Goal: Information Seeking & Learning: Understand process/instructions

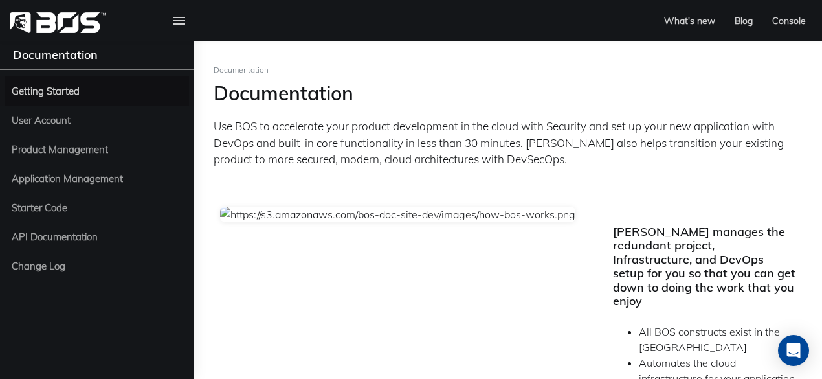
click at [76, 100] on link "Getting Started" at bounding box center [97, 90] width 184 height 29
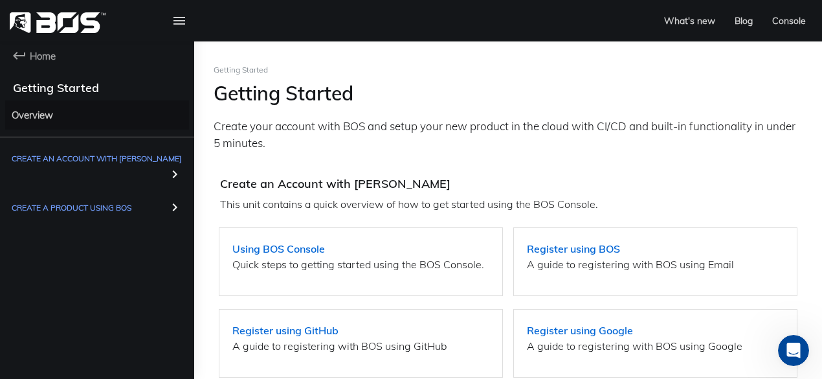
click at [47, 111] on span "Overview" at bounding box center [32, 115] width 41 height 16
click at [73, 91] on h4 "Getting Started" at bounding box center [110, 88] width 194 height 14
click at [255, 247] on strong "Using BOS Console" at bounding box center [278, 248] width 93 height 13
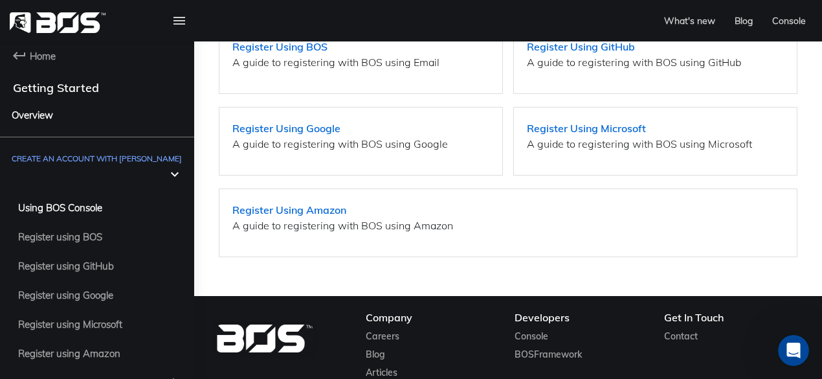
scroll to position [444, 0]
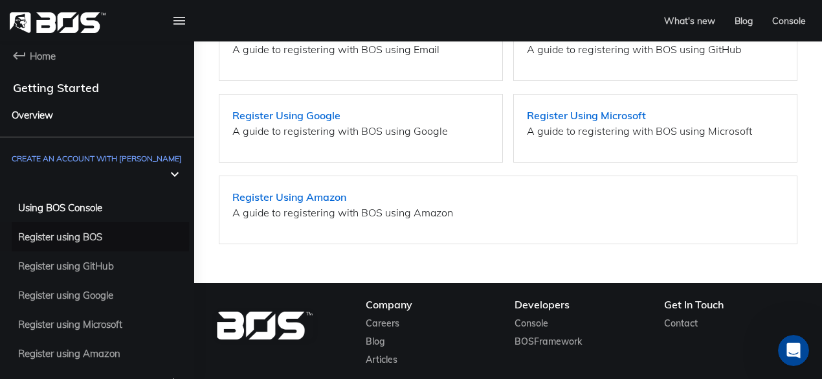
click at [69, 229] on span "Register using BOS" at bounding box center [60, 237] width 84 height 16
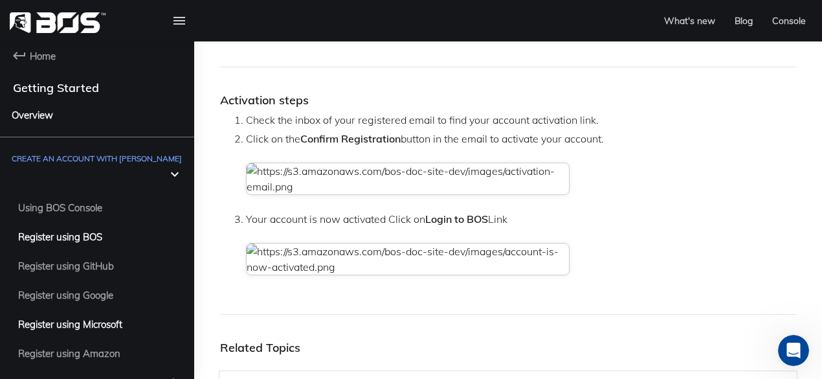
scroll to position [12, 0]
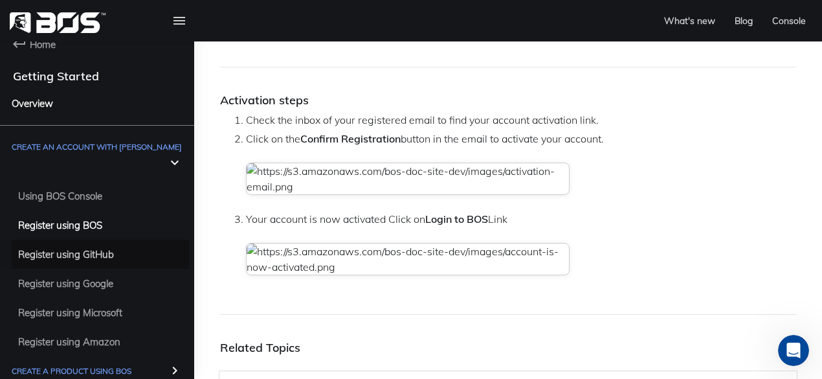
click at [72, 246] on span "Register using GitHub" at bounding box center [66, 254] width 96 height 16
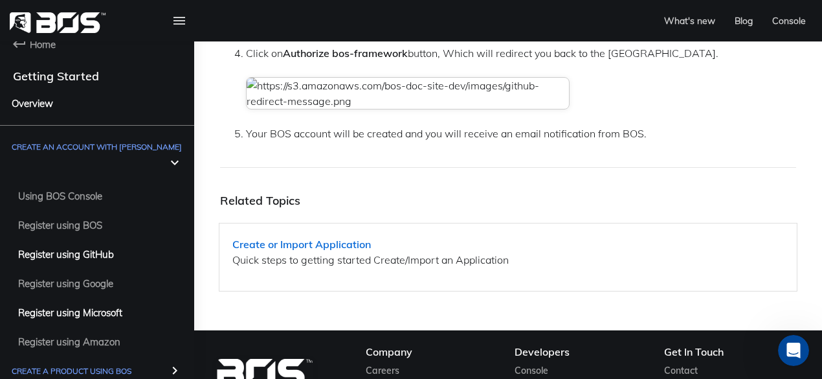
scroll to position [496, 0]
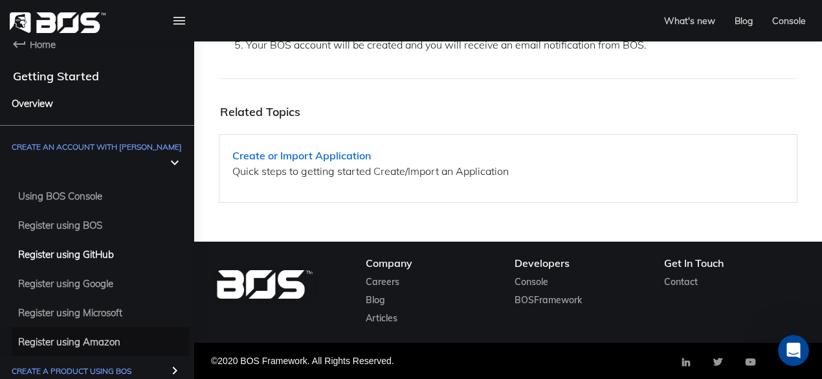
click at [84, 339] on link "Register using Amazon" at bounding box center [100, 341] width 177 height 29
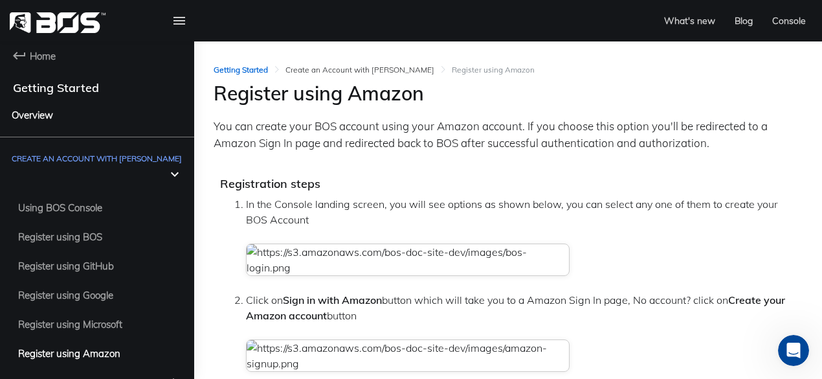
scroll to position [12, 0]
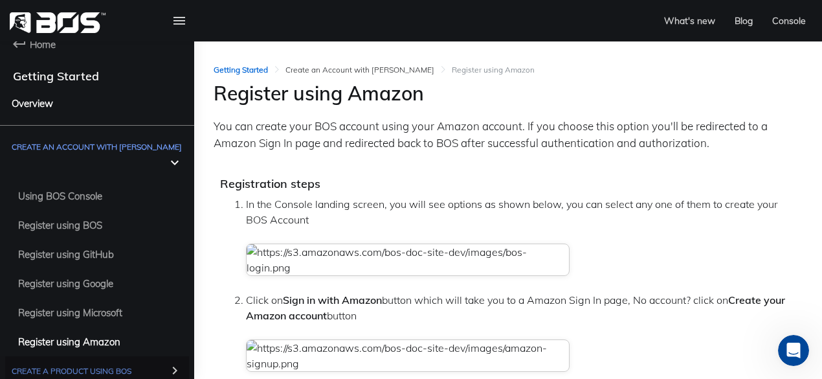
click at [100, 363] on span "Create a Product using BOS" at bounding box center [72, 371] width 120 height 16
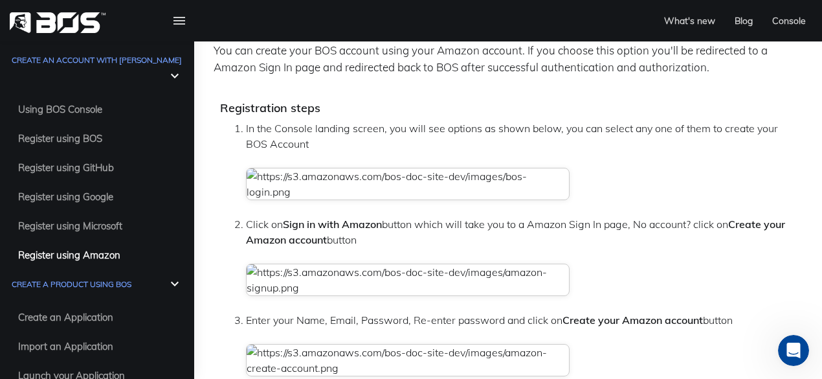
scroll to position [84, 0]
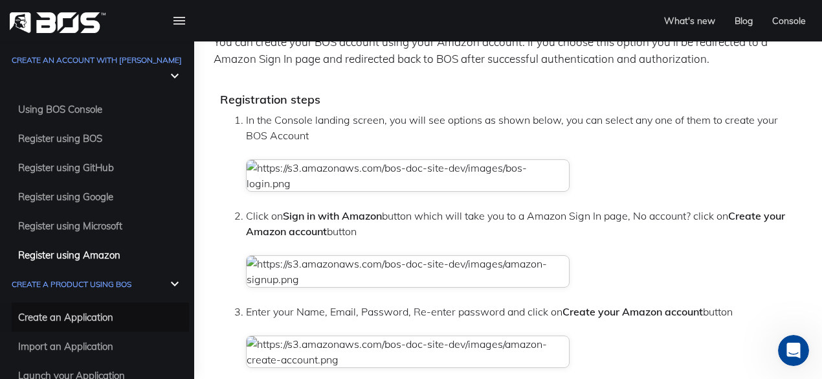
click at [66, 309] on span "Create an Application" at bounding box center [65, 317] width 95 height 16
